Goal: Check status: Check status

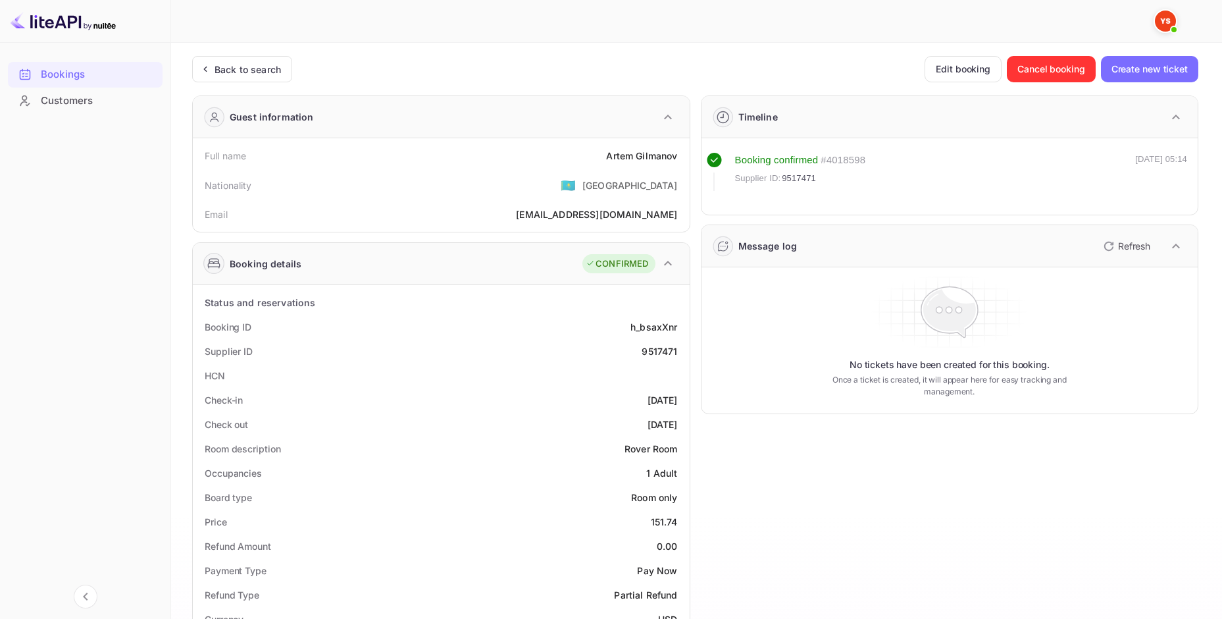
click at [71, 18] on img at bounding box center [63, 21] width 105 height 21
click at [215, 70] on div "Back to search" at bounding box center [239, 70] width 83 height 14
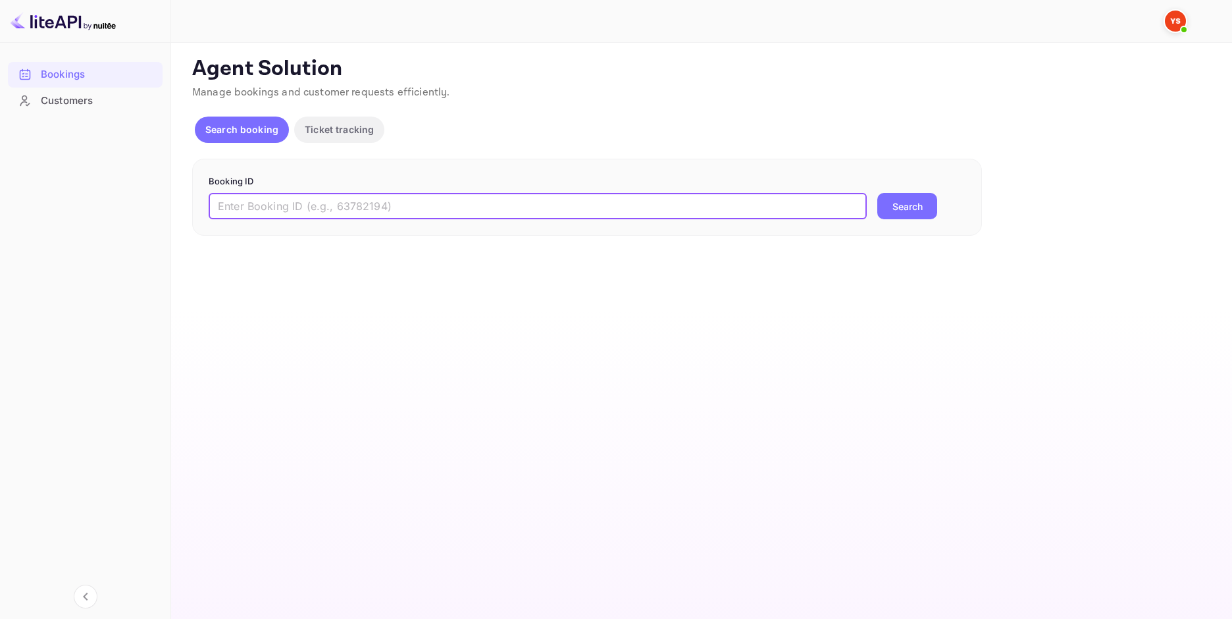
click at [521, 211] on input "text" at bounding box center [538, 206] width 658 height 26
paste input "9437003"
type input "9437003"
click at [922, 207] on button "Search" at bounding box center [907, 206] width 60 height 26
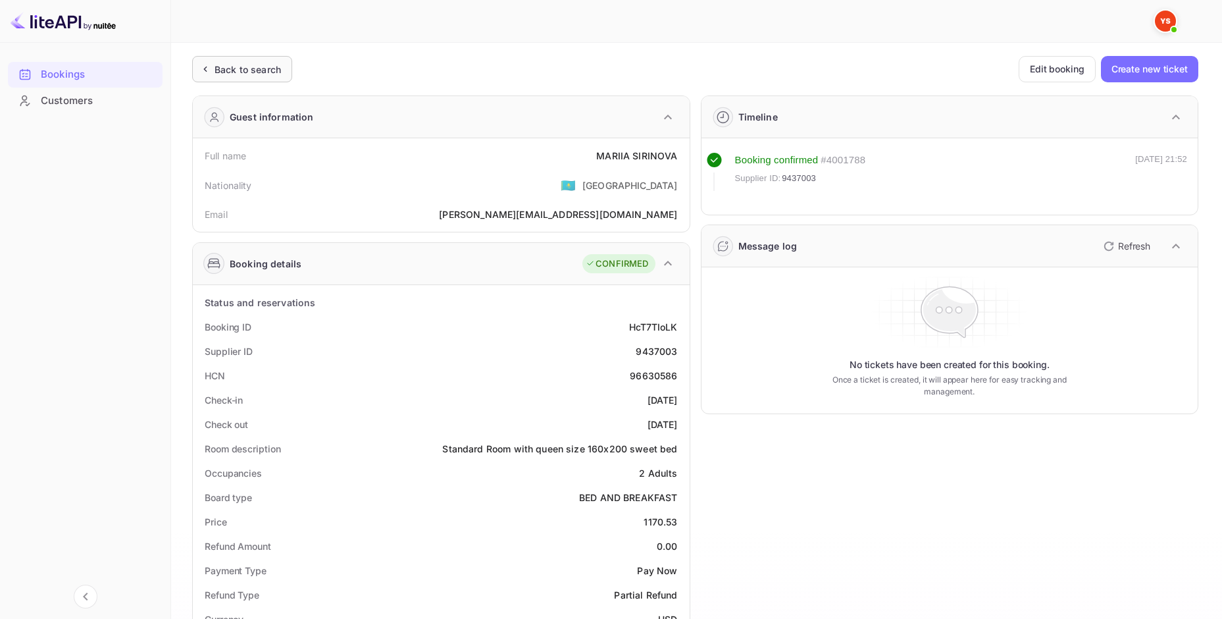
click at [228, 60] on div "Back to search" at bounding box center [242, 69] width 100 height 26
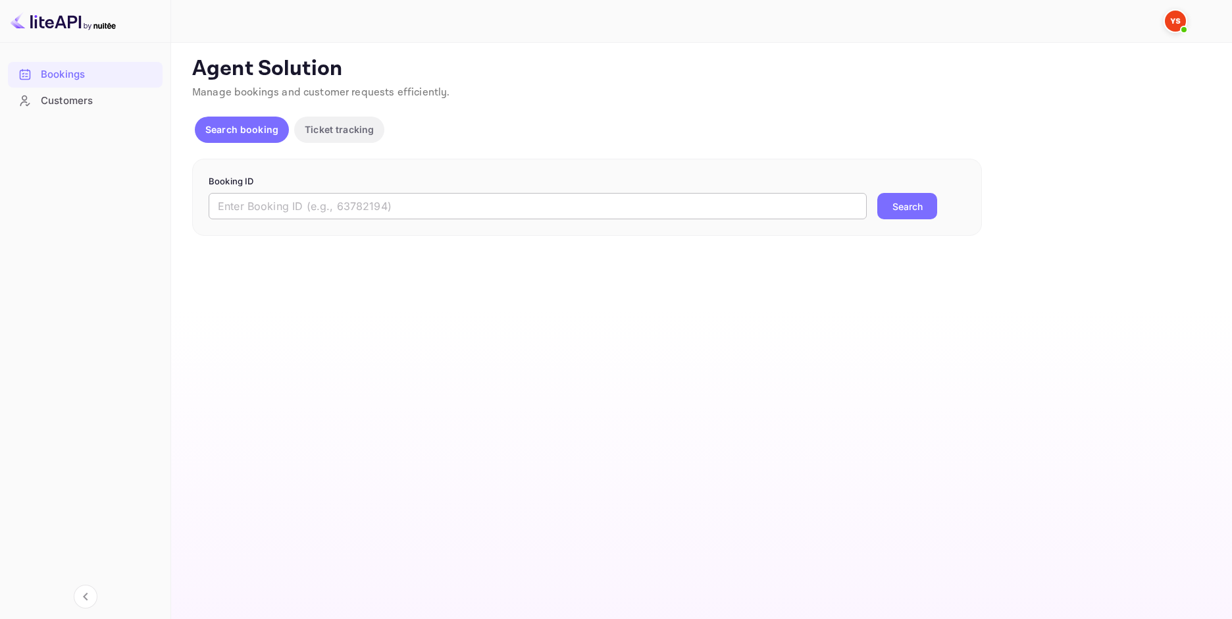
click at [416, 203] on input "text" at bounding box center [538, 206] width 658 height 26
paste input "9504191"
type input "9504191"
click at [896, 206] on button "Search" at bounding box center [907, 206] width 60 height 26
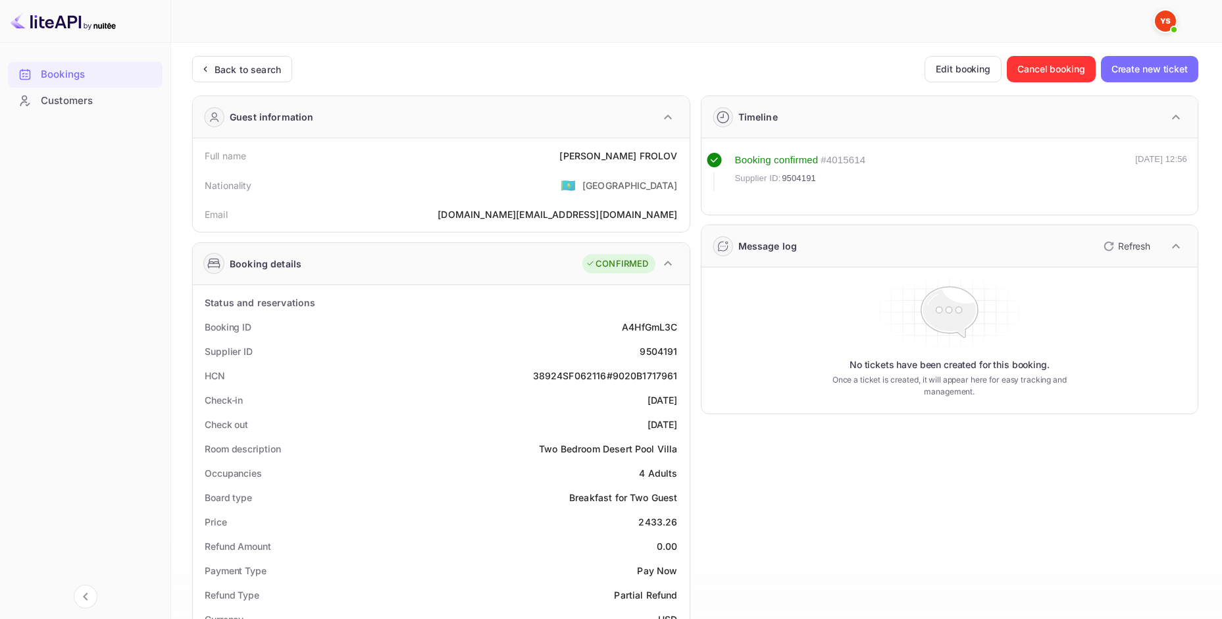
click at [615, 375] on div "38924SF062116#9020B1717961" at bounding box center [605, 376] width 145 height 14
drag, startPoint x: 676, startPoint y: 381, endPoint x: 532, endPoint y: 384, distance: 143.5
click at [532, 384] on div "HCN 38924SF062116#9020B1717961" at bounding box center [441, 375] width 486 height 24
click at [538, 379] on div "38924SF062116#9020B1717961" at bounding box center [605, 376] width 145 height 14
